Goal: Task Accomplishment & Management: Manage account settings

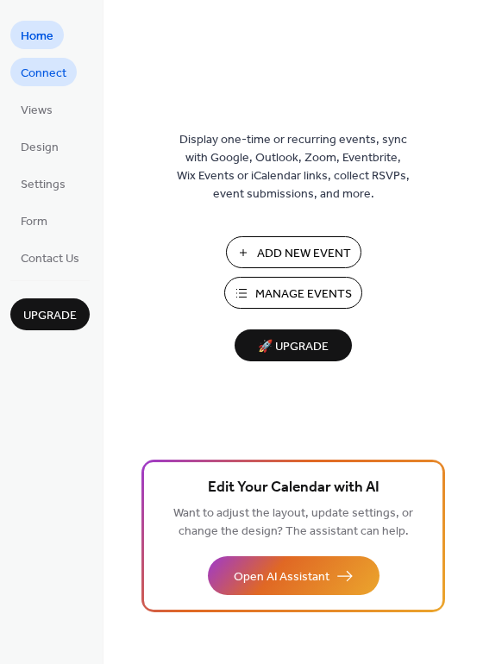
click at [46, 73] on span "Connect" at bounding box center [44, 74] width 46 height 18
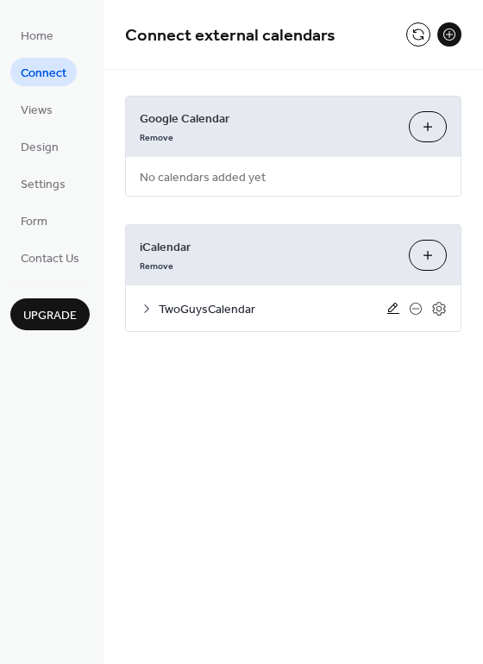
click at [397, 314] on icon at bounding box center [393, 309] width 14 height 14
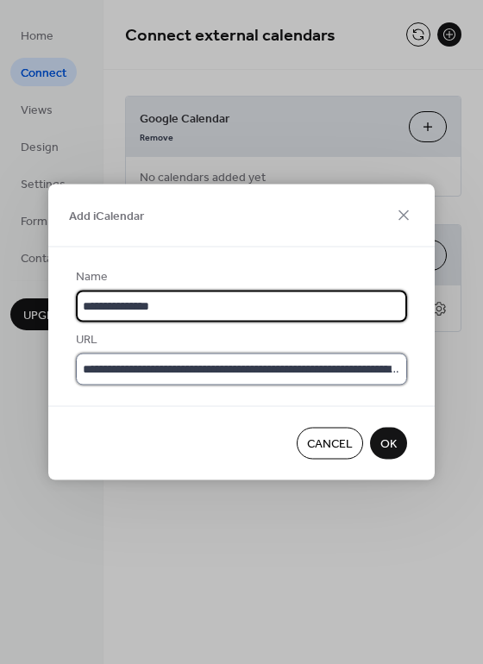
click at [358, 371] on input "**********" at bounding box center [241, 369] width 331 height 32
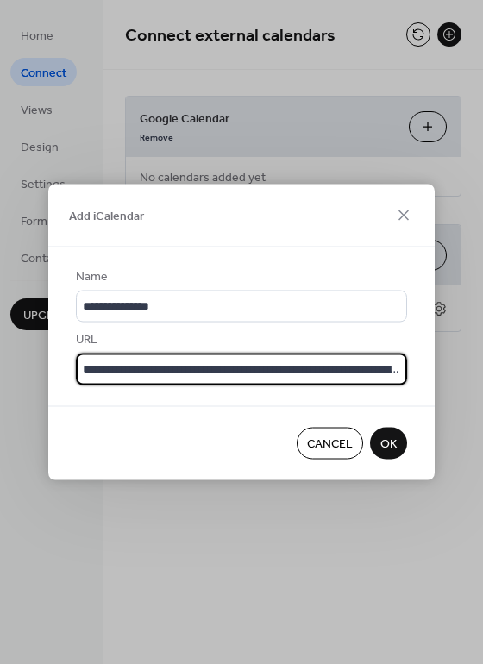
click at [396, 436] on span "OK" at bounding box center [388, 444] width 16 height 18
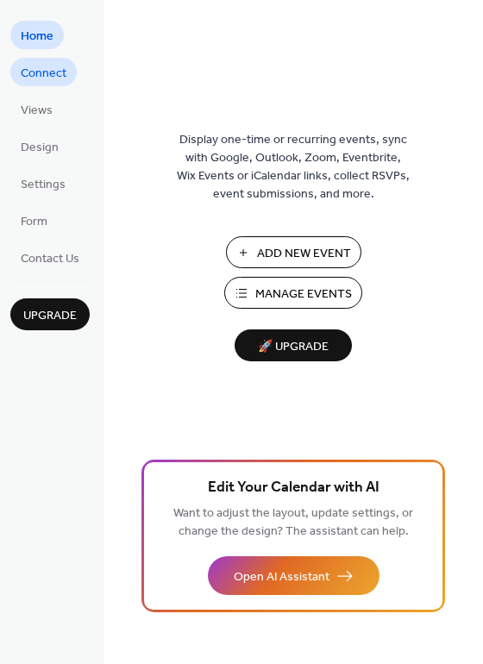
click at [58, 78] on span "Connect" at bounding box center [44, 74] width 46 height 18
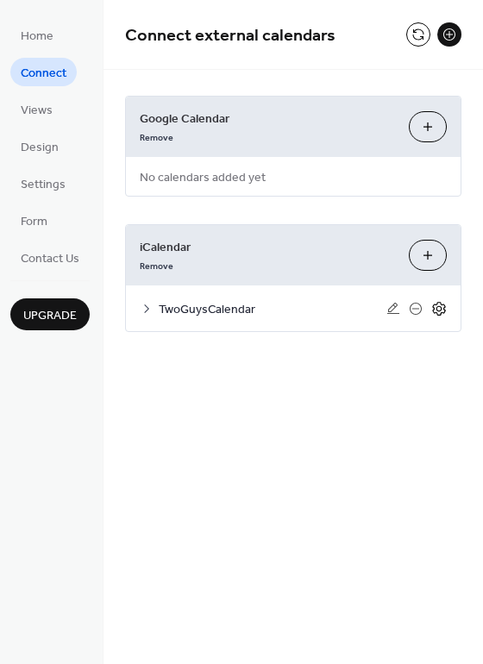
click at [434, 313] on icon at bounding box center [439, 309] width 16 height 16
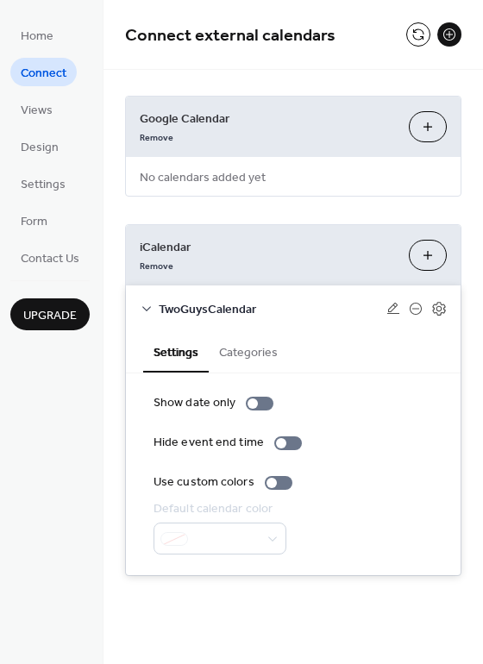
click at [50, 160] on ul "Home Connect Views Design Settings Form Contact Us" at bounding box center [49, 146] width 79 height 251
click at [48, 155] on span "Design" at bounding box center [40, 148] width 38 height 18
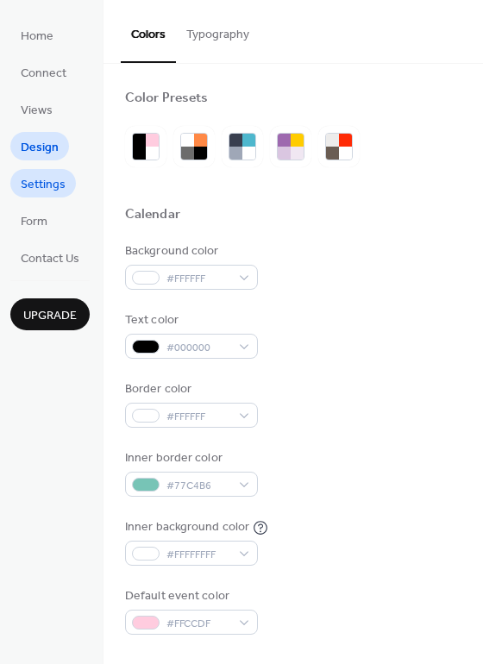
click at [34, 186] on span "Settings" at bounding box center [43, 185] width 45 height 18
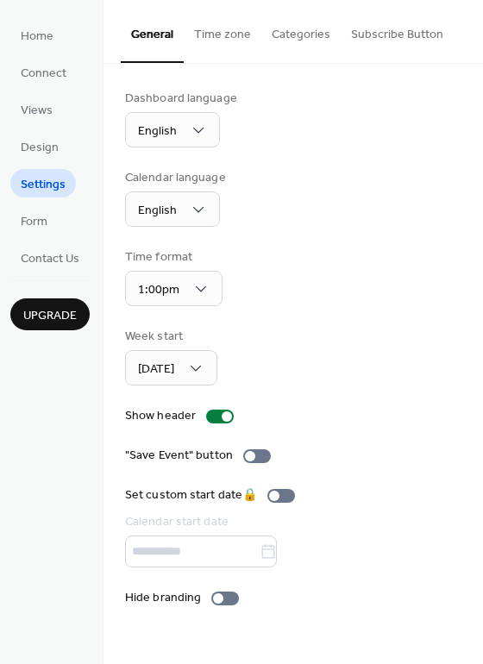
click at [228, 44] on button "Time zone" at bounding box center [223, 30] width 78 height 61
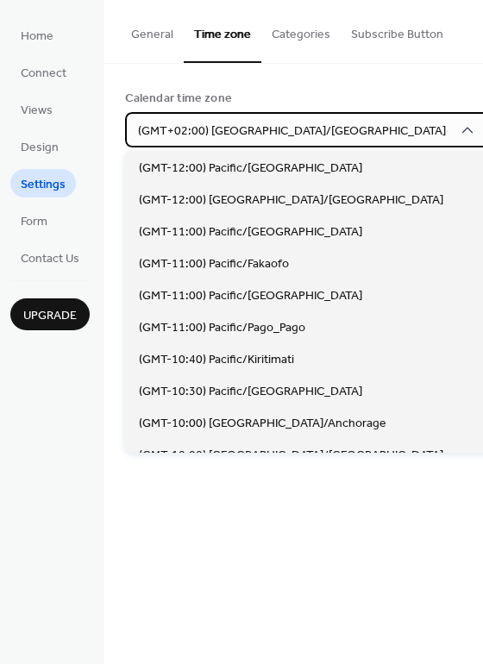
scroll to position [4689, 0]
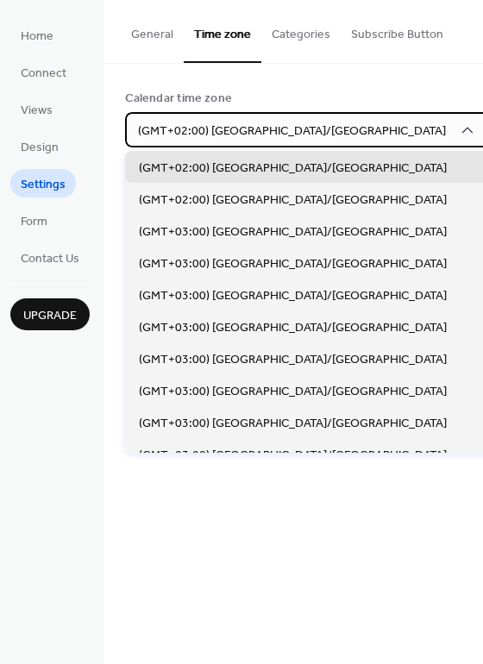
click at [267, 133] on span "(GMT+02:00) [GEOGRAPHIC_DATA]/[GEOGRAPHIC_DATA]" at bounding box center [292, 131] width 308 height 23
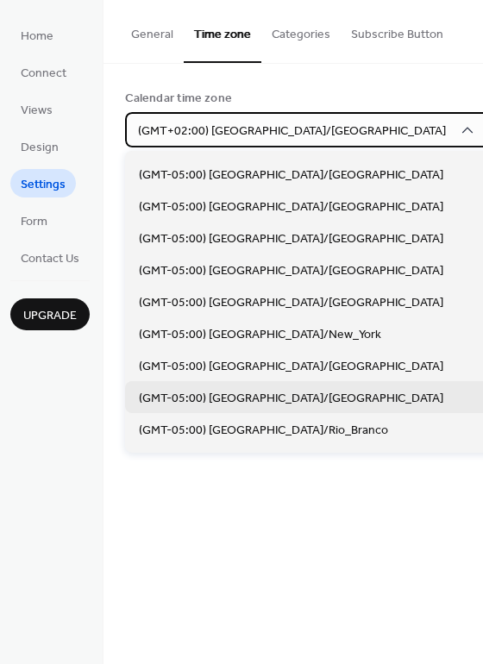
scroll to position [1138, 0]
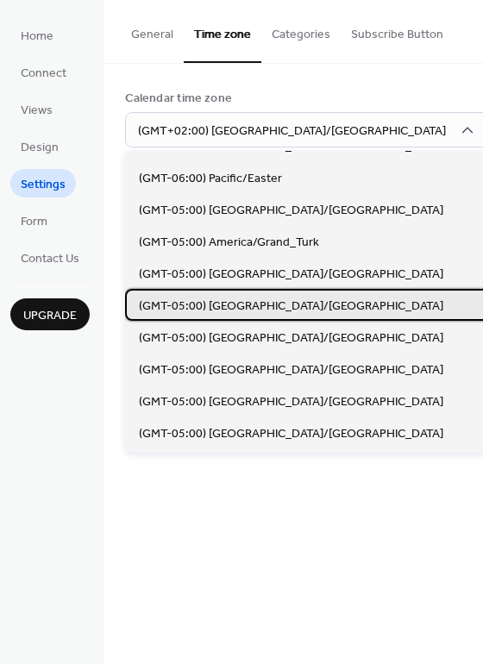
click at [295, 310] on div "(GMT-05:00) [GEOGRAPHIC_DATA]/[GEOGRAPHIC_DATA]" at bounding box center [330, 305] width 411 height 32
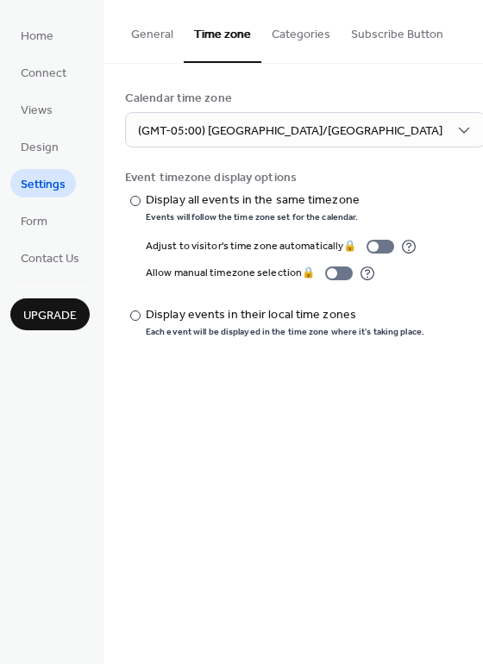
click at [406, 154] on div "Calendar time zone (GMT-05:00) [GEOGRAPHIC_DATA]/[GEOGRAPHIC_DATA] Event timezo…" at bounding box center [293, 214] width 336 height 248
click at [299, 39] on button "Categories" at bounding box center [300, 30] width 79 height 61
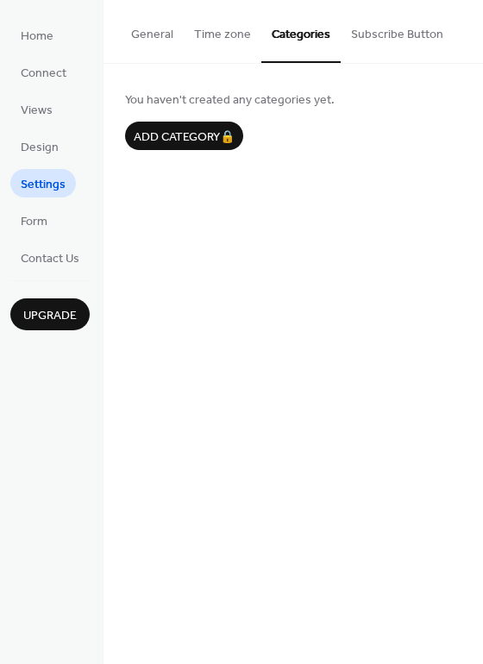
click at [127, 36] on button "General" at bounding box center [152, 30] width 63 height 61
